Goal: Find specific page/section: Find specific page/section

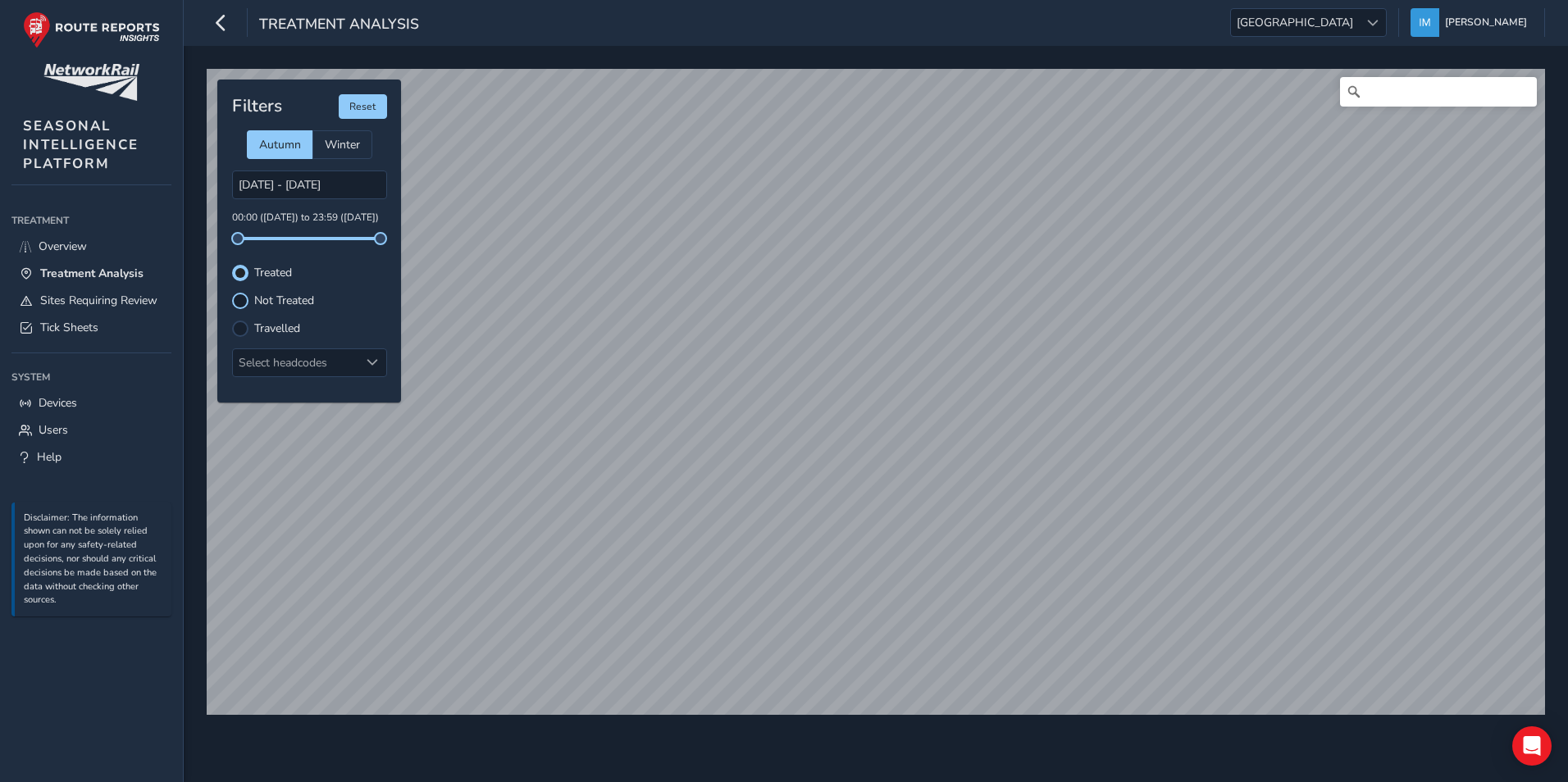
click at [242, 293] on div at bounding box center [240, 300] width 17 height 17
click at [242, 329] on div at bounding box center [240, 328] width 17 height 17
click at [242, 299] on div at bounding box center [240, 300] width 17 height 17
click at [60, 240] on span "Overview" at bounding box center [63, 247] width 48 height 16
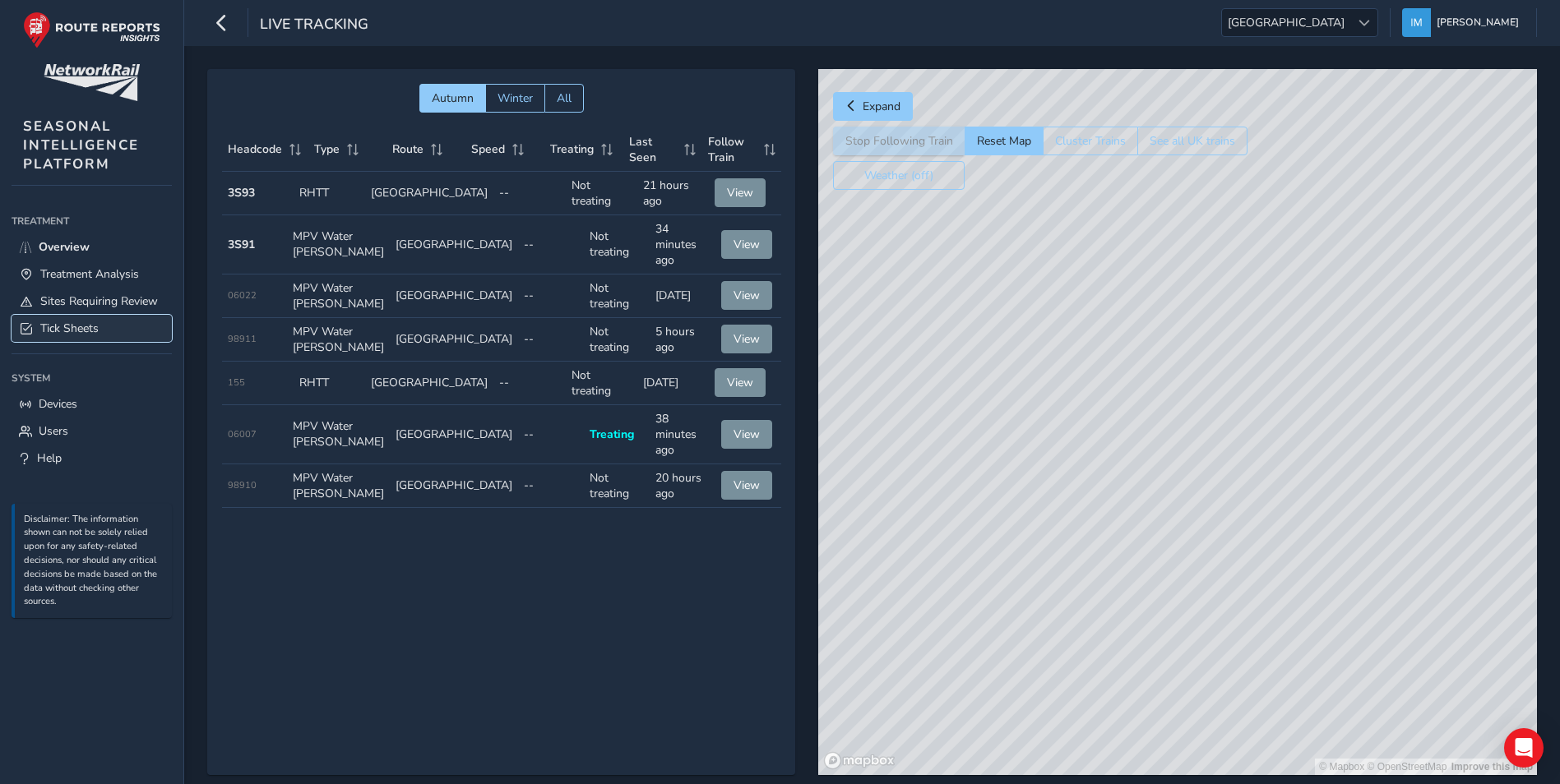
click at [74, 328] on span "Tick Sheets" at bounding box center [70, 328] width 58 height 16
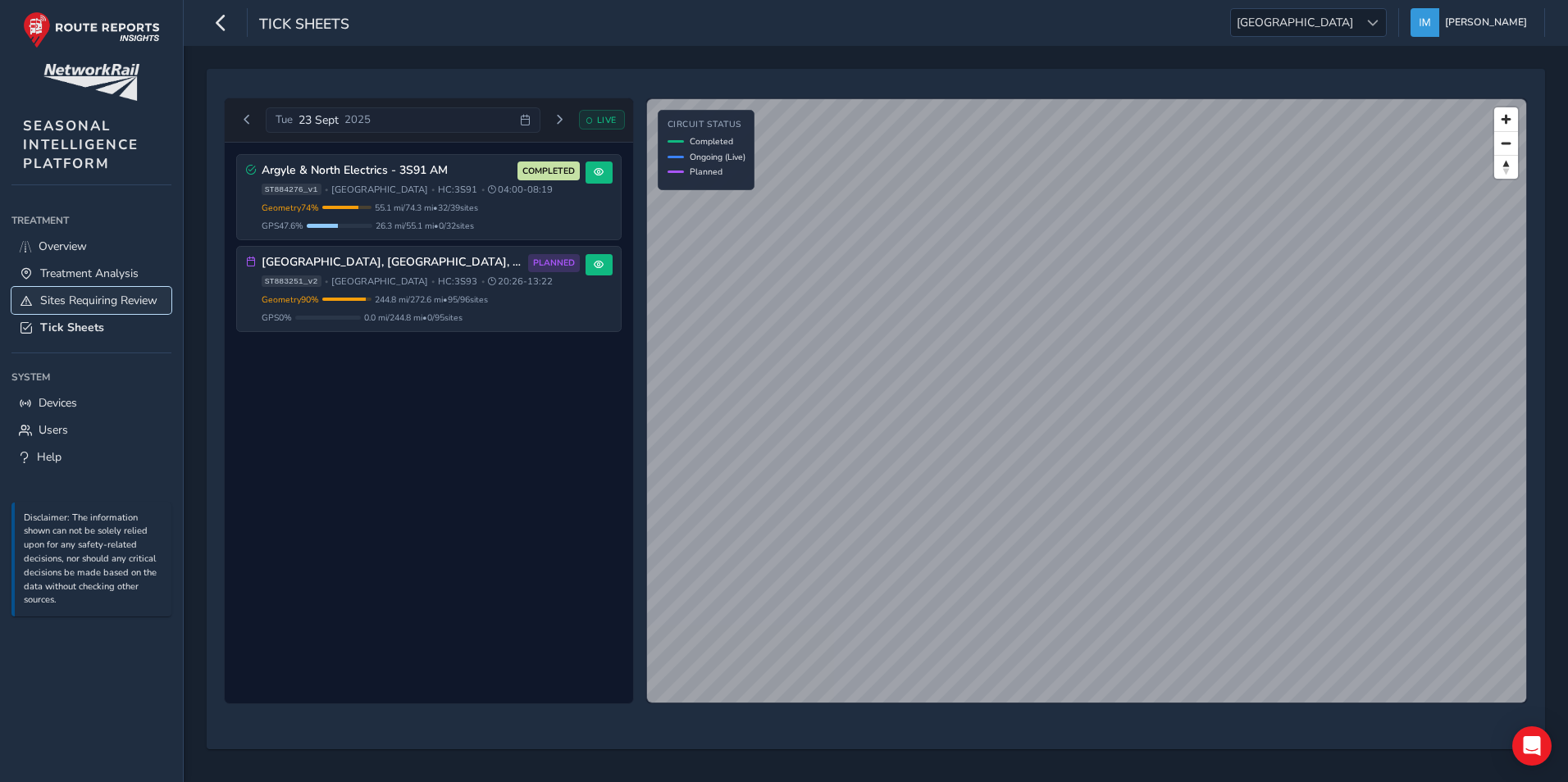
click at [107, 302] on span "Sites Requiring Review" at bounding box center [99, 300] width 117 height 16
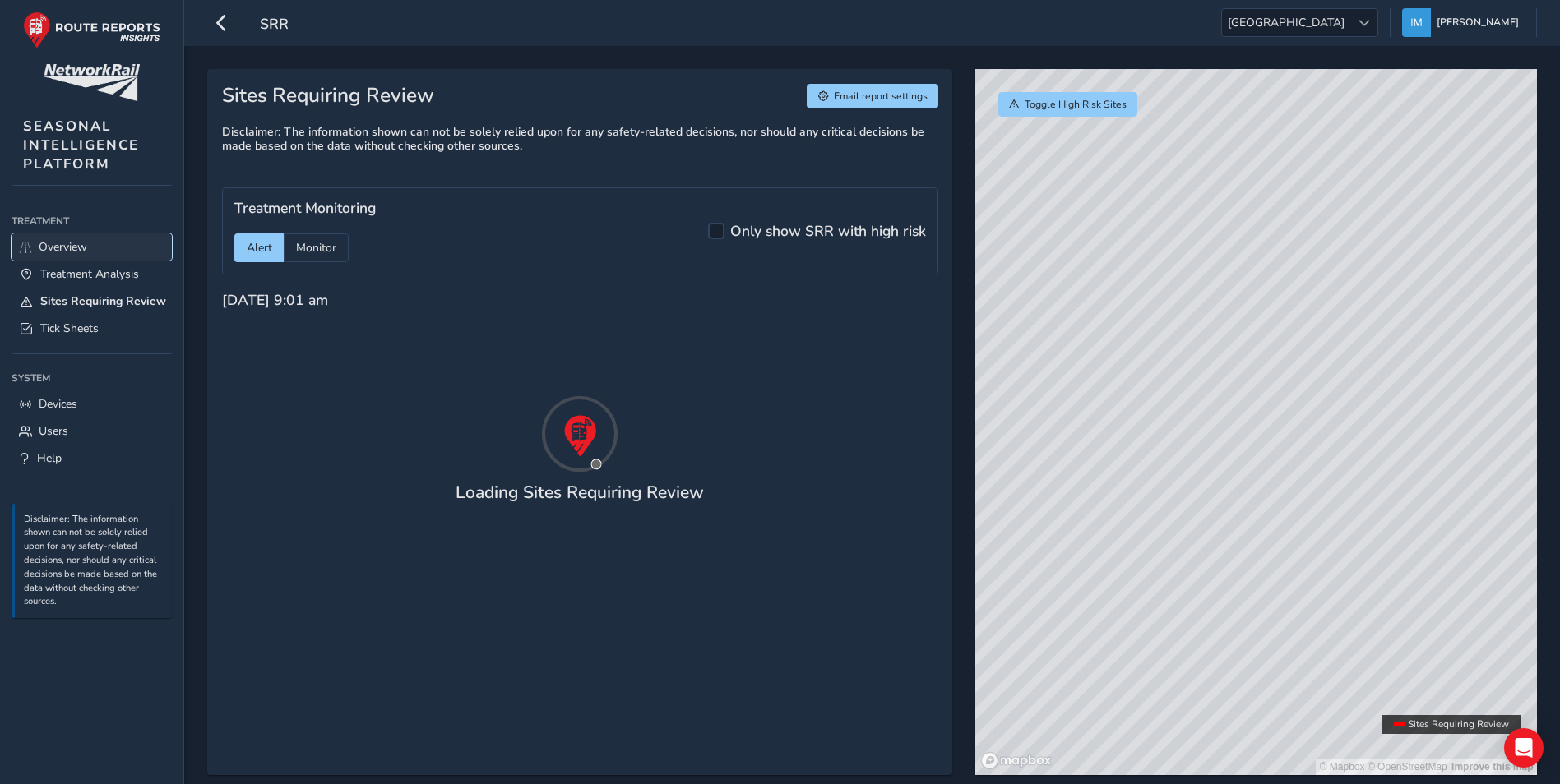
drag, startPoint x: 41, startPoint y: 242, endPoint x: 133, endPoint y: 278, distance: 98.8
click at [41, 242] on span "Overview" at bounding box center [63, 247] width 49 height 16
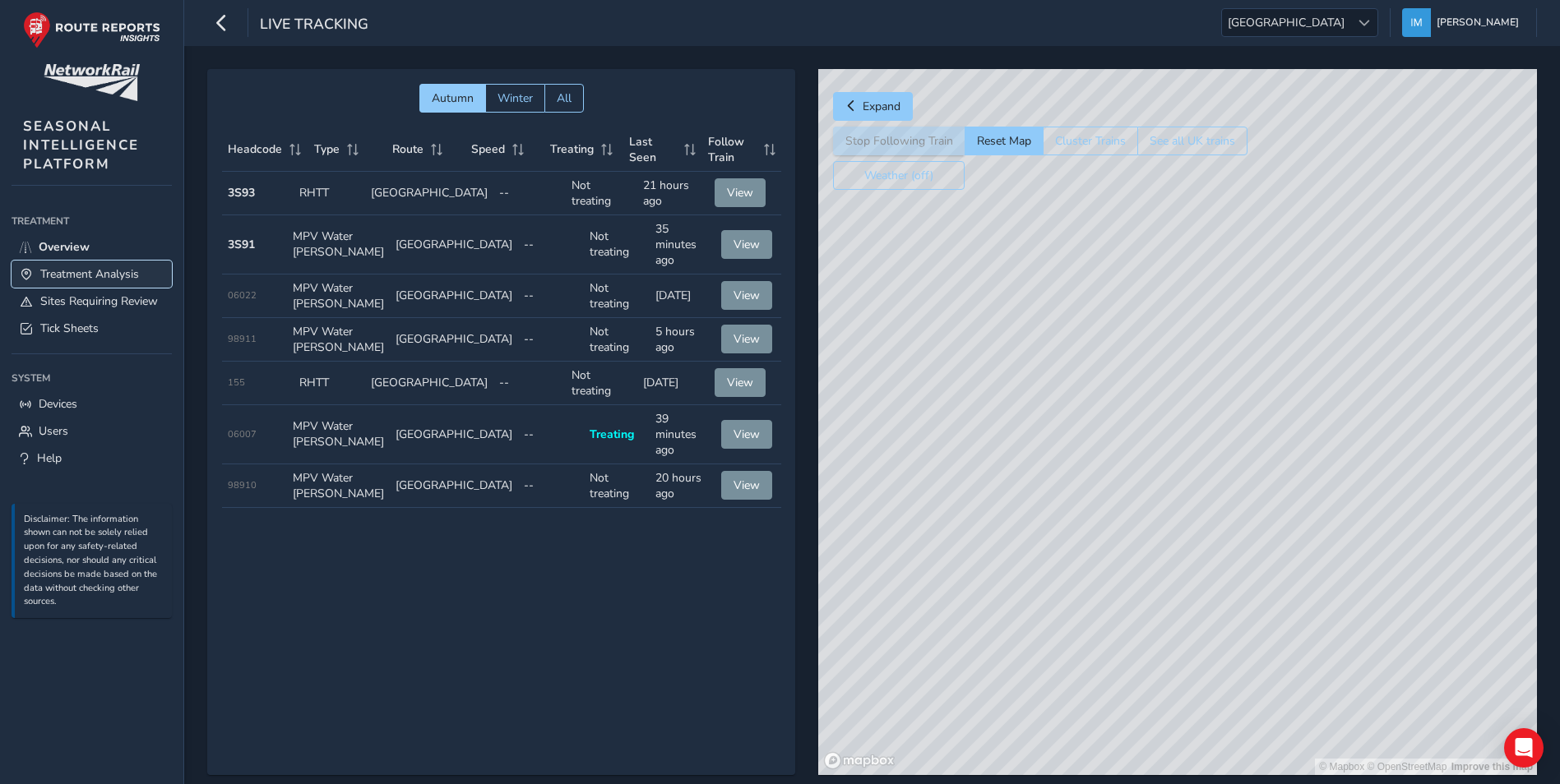
click at [68, 277] on span "Treatment Analysis" at bounding box center [90, 275] width 99 height 16
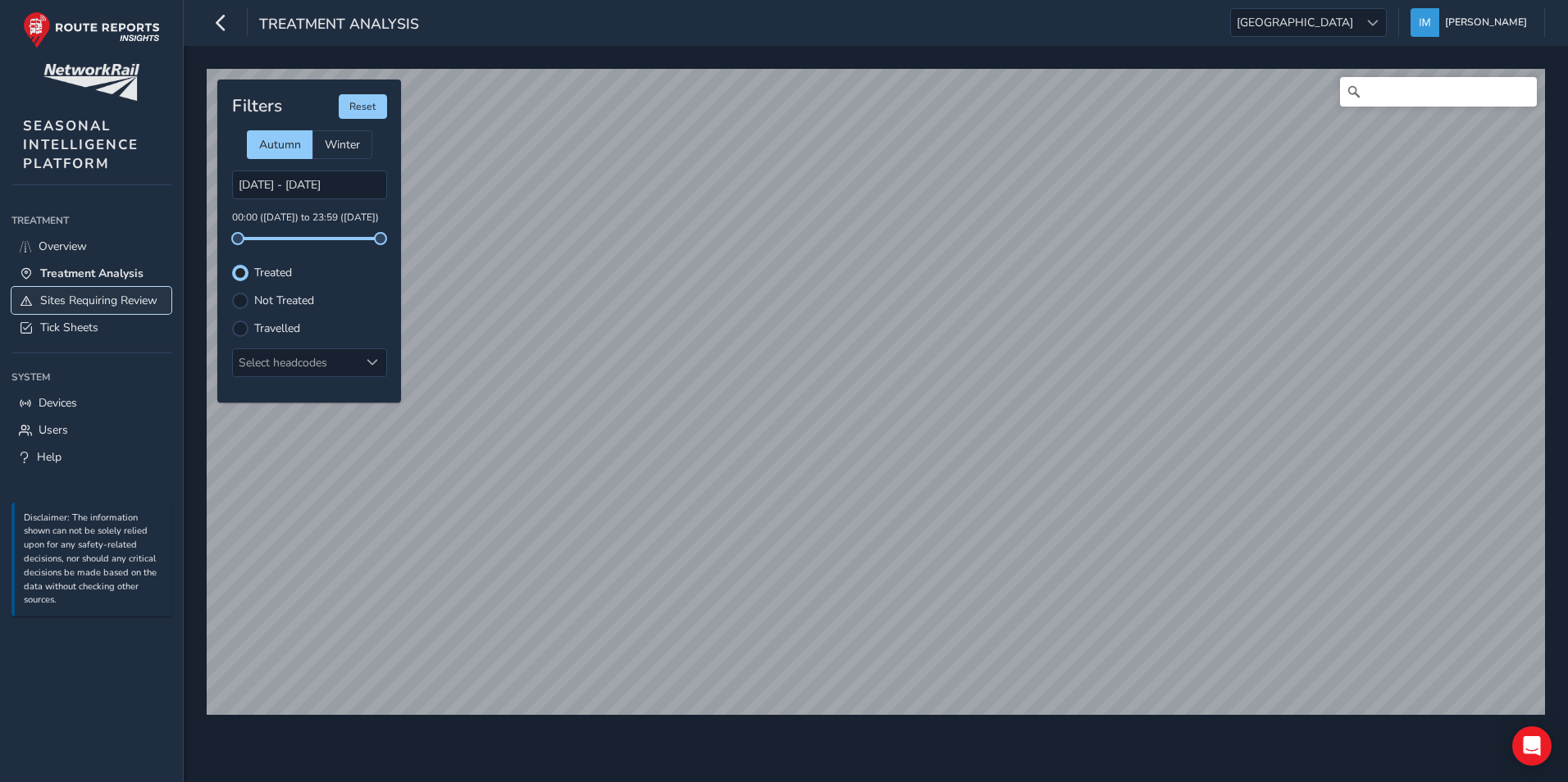
click at [83, 298] on span "Sites Requiring Review" at bounding box center [99, 300] width 117 height 16
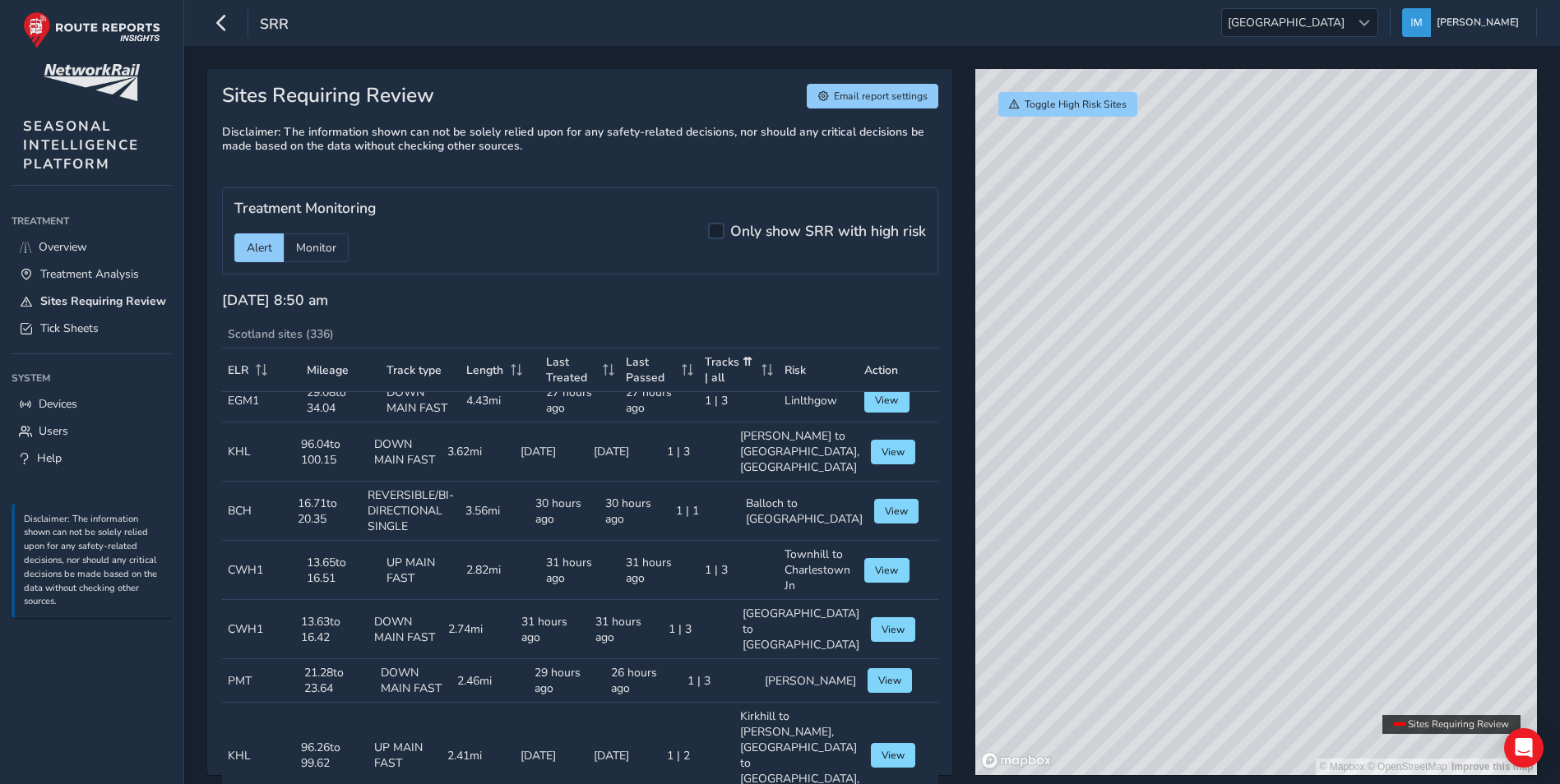
scroll to position [576, 0]
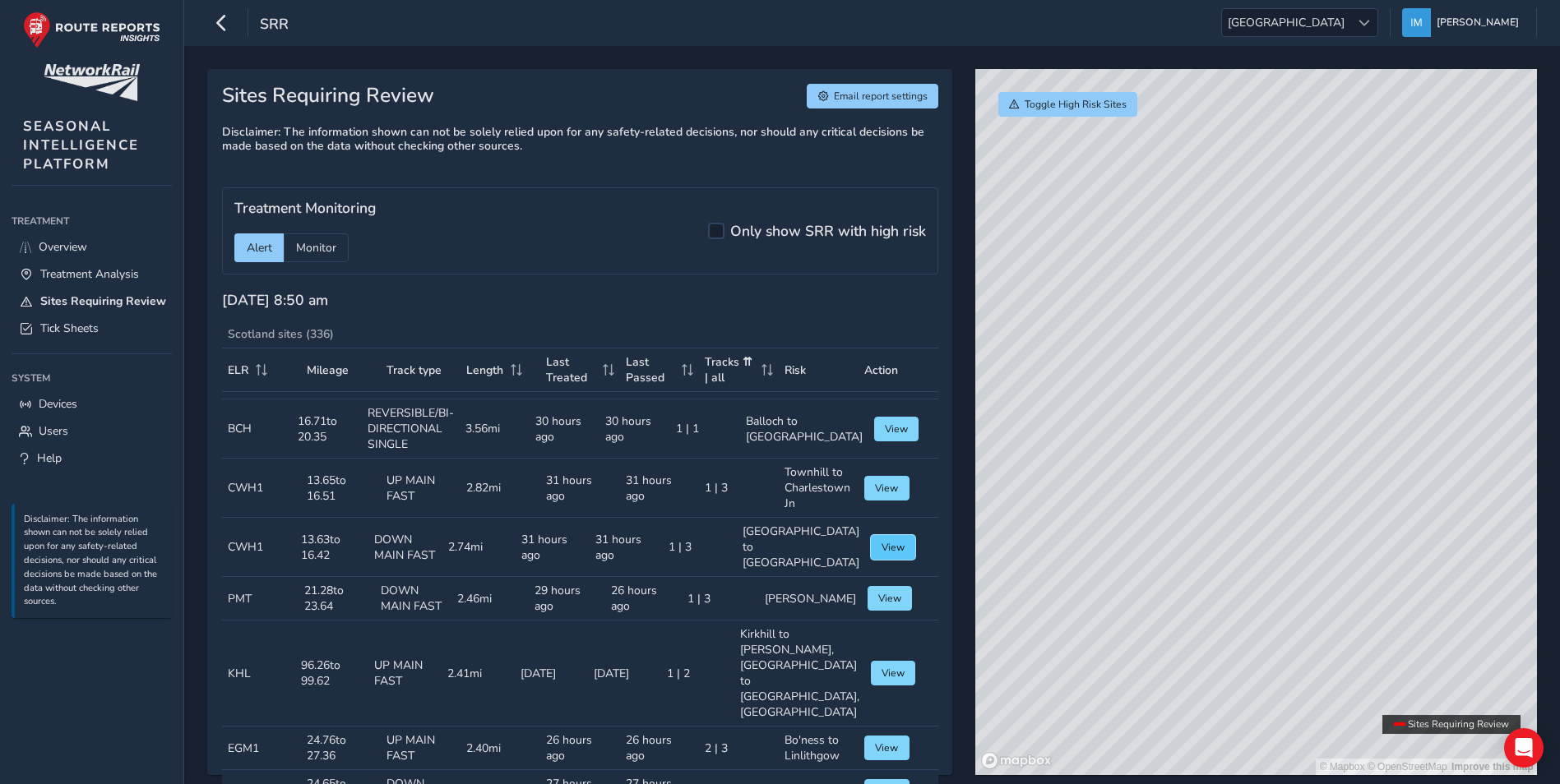
click at [871, 560] on button "View" at bounding box center [893, 547] width 45 height 25
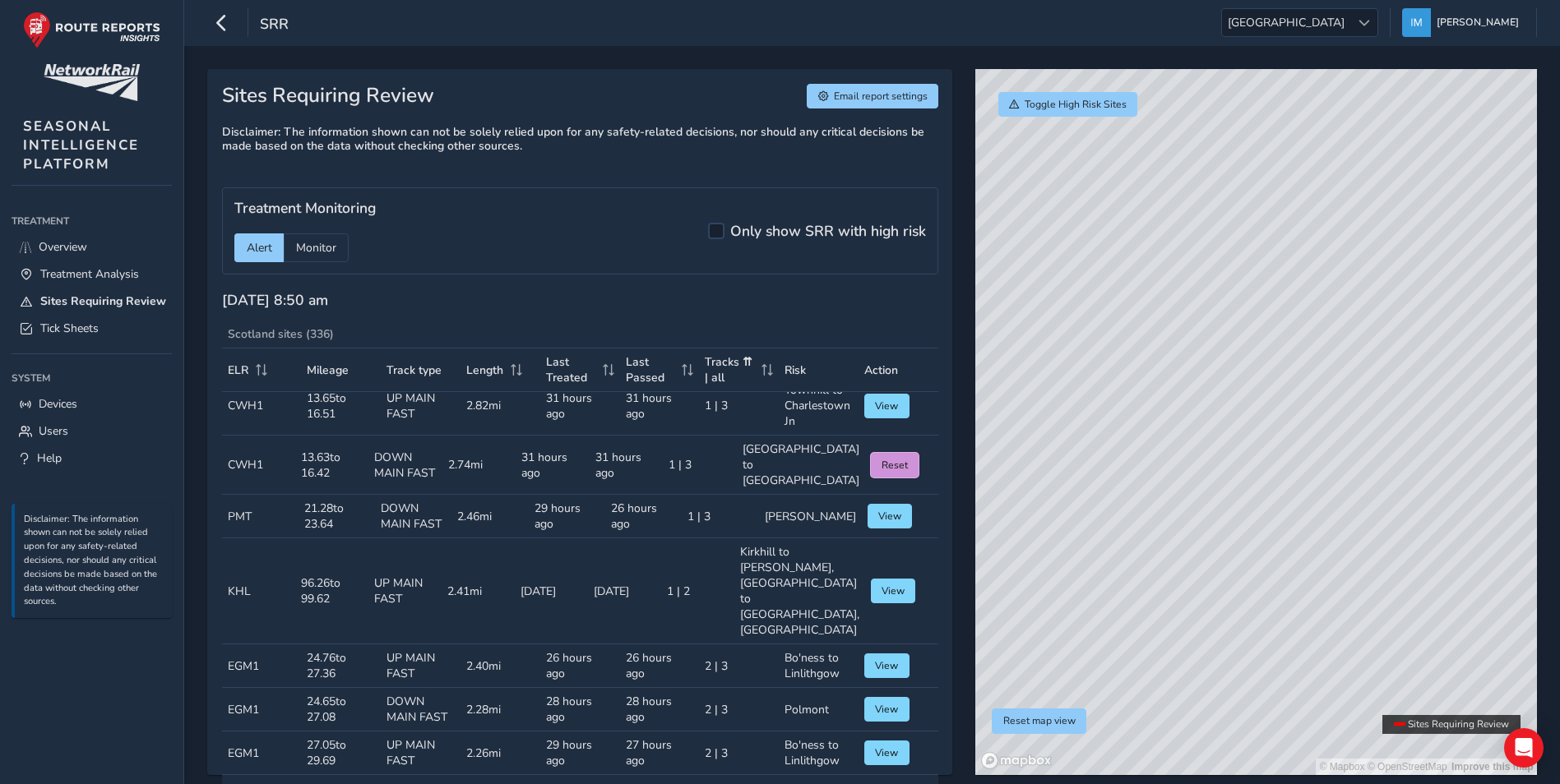
scroll to position [986, 0]
